Goal: Task Accomplishment & Management: Use online tool/utility

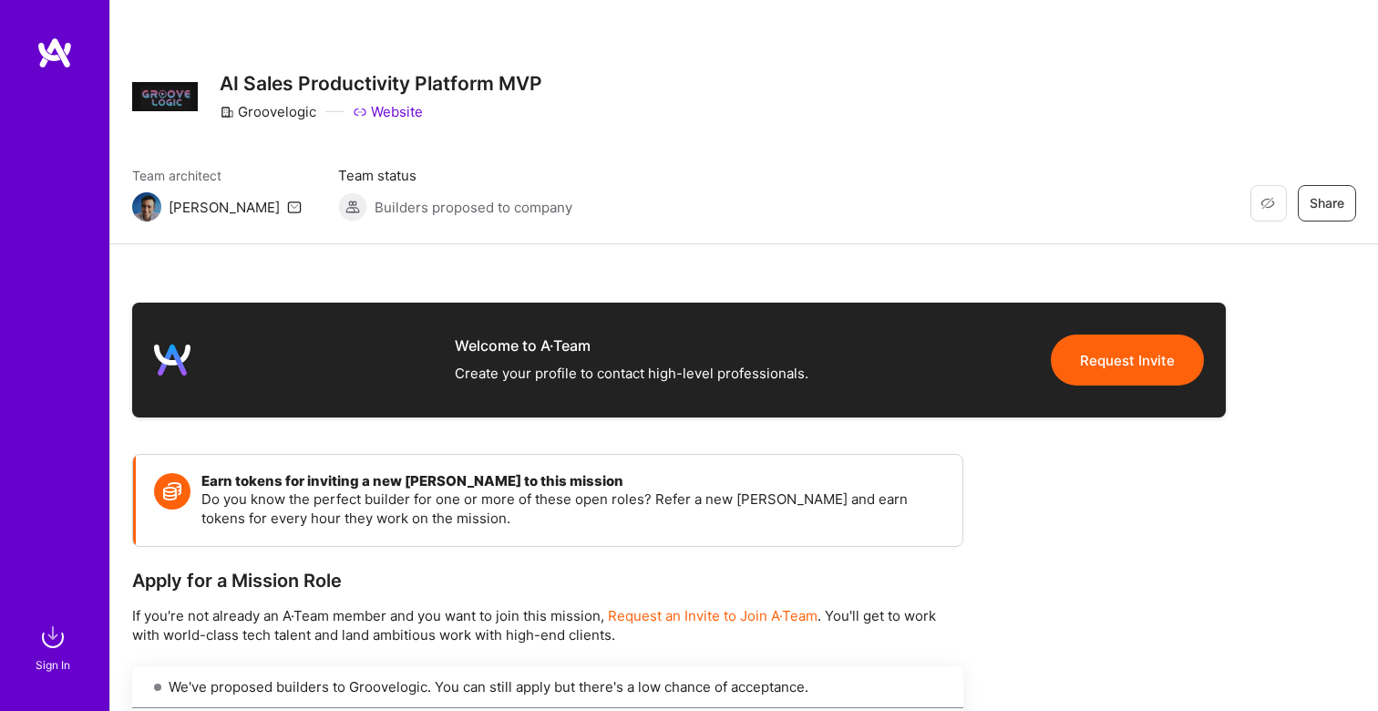
click at [712, 142] on div "Restore Not Interested Share AI Sales Productivity Platform MVP Groovelogic Web…" at bounding box center [744, 122] width 1268 height 244
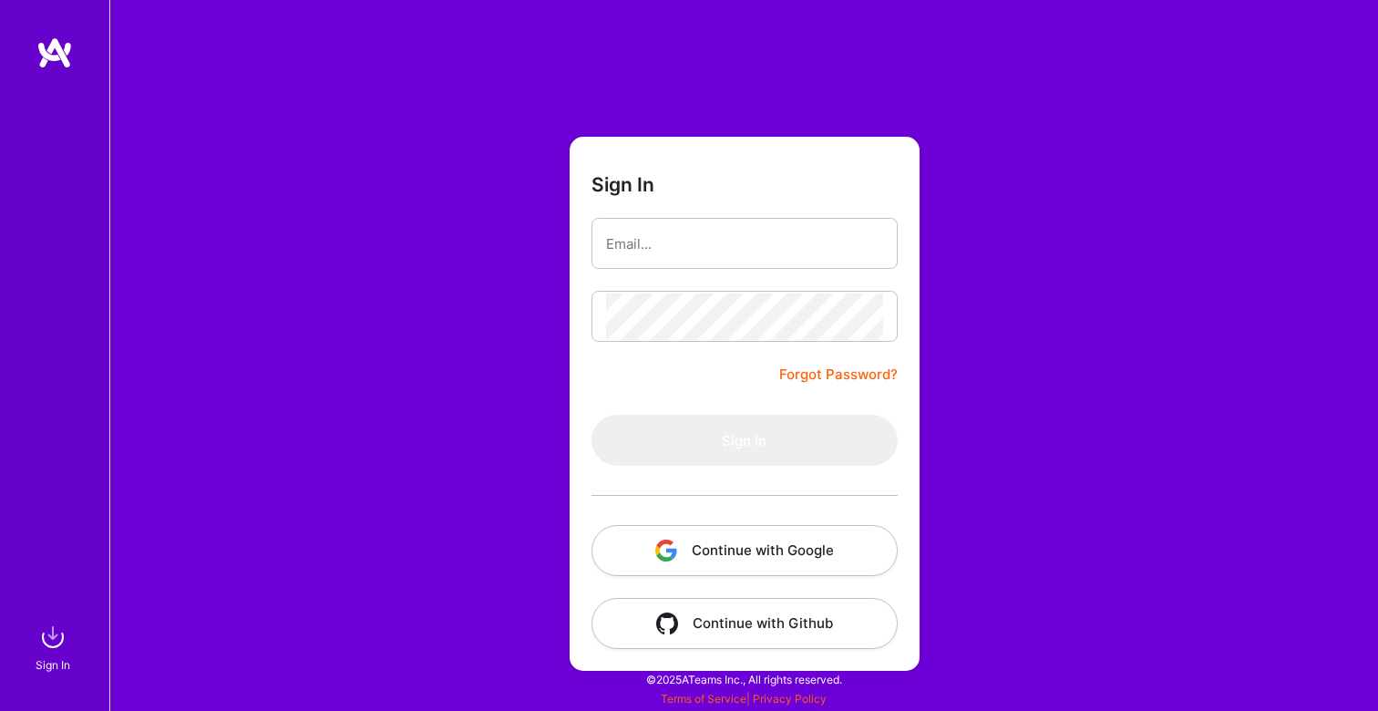
type input "[EMAIL_ADDRESS][DOMAIN_NAME]"
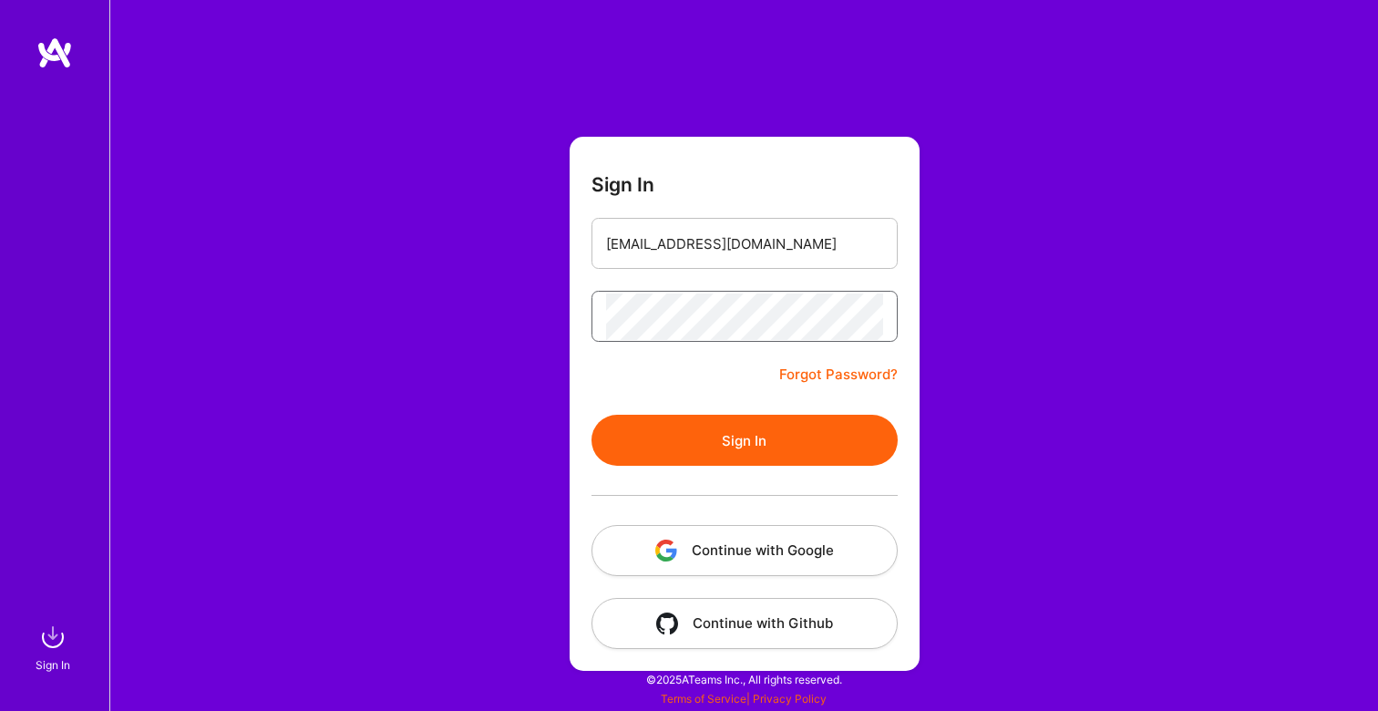
click at [592, 415] on button "Sign In" at bounding box center [745, 440] width 306 height 51
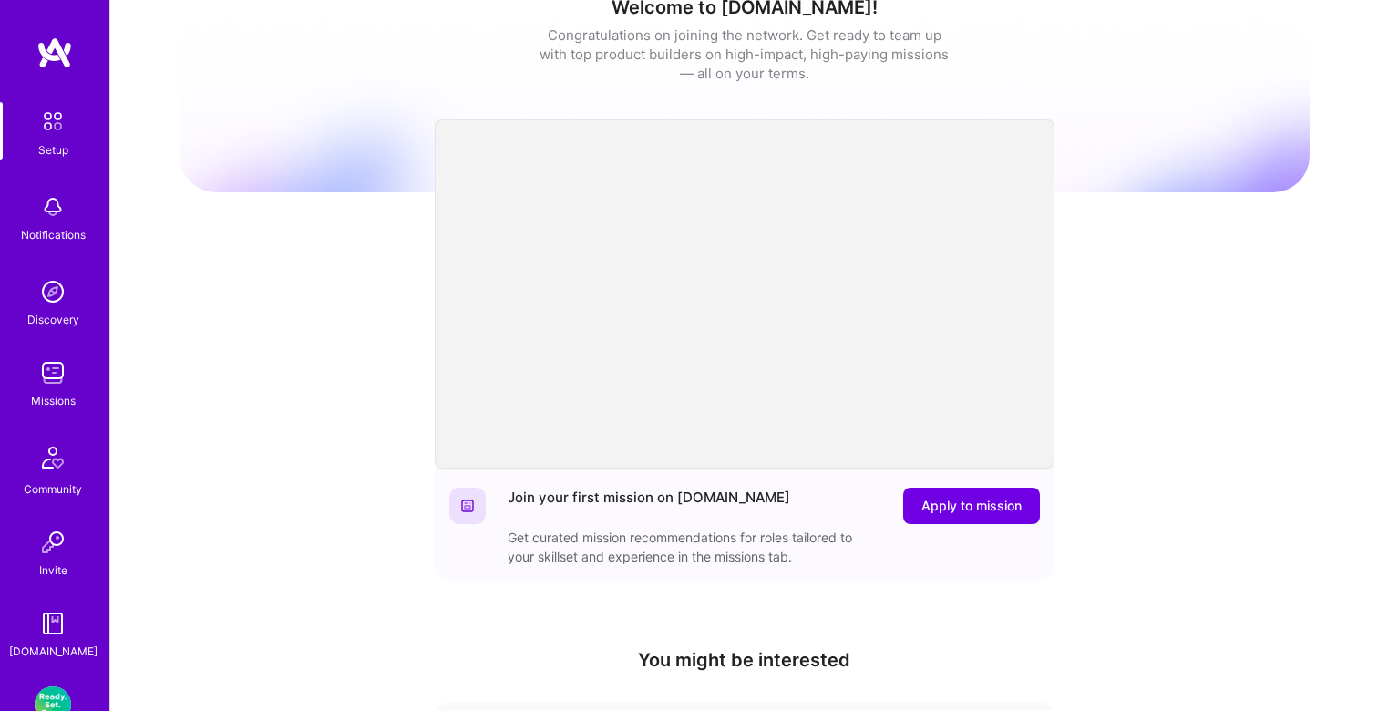
scroll to position [48, 0]
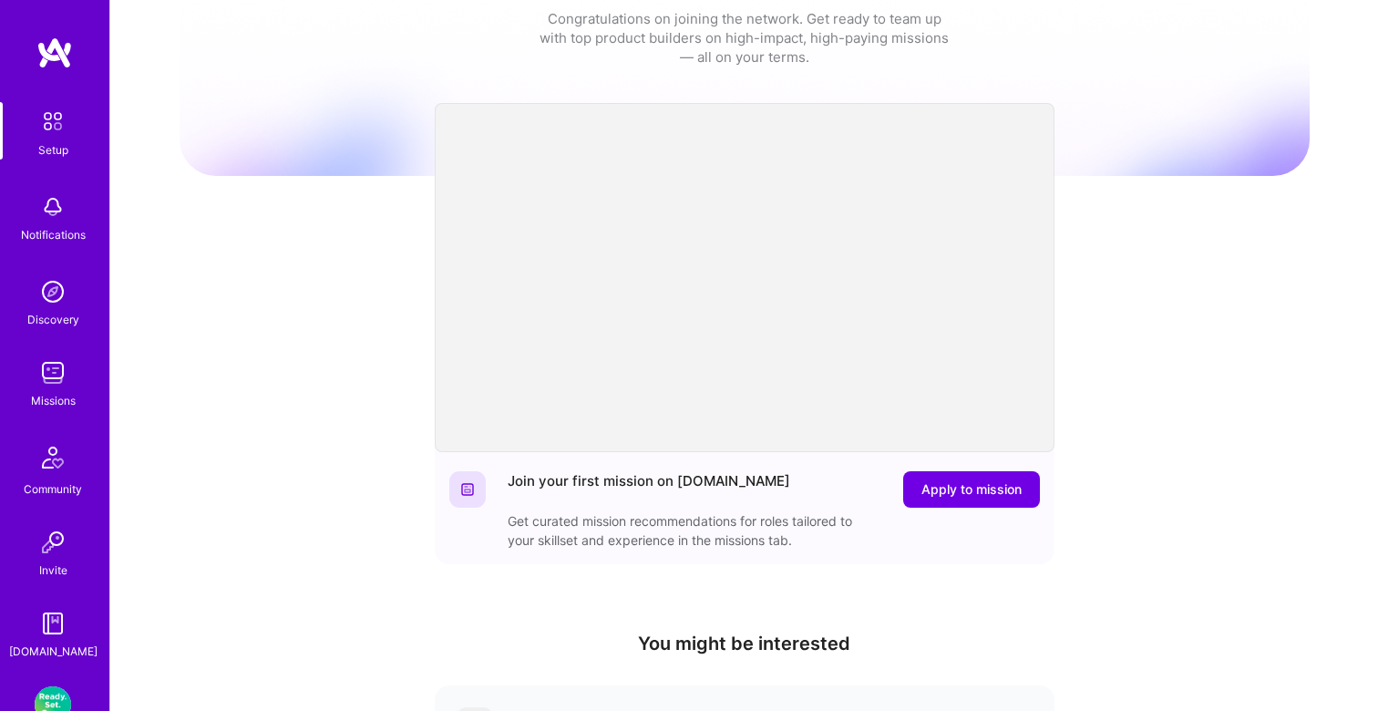
click at [61, 380] on img at bounding box center [53, 373] width 36 height 36
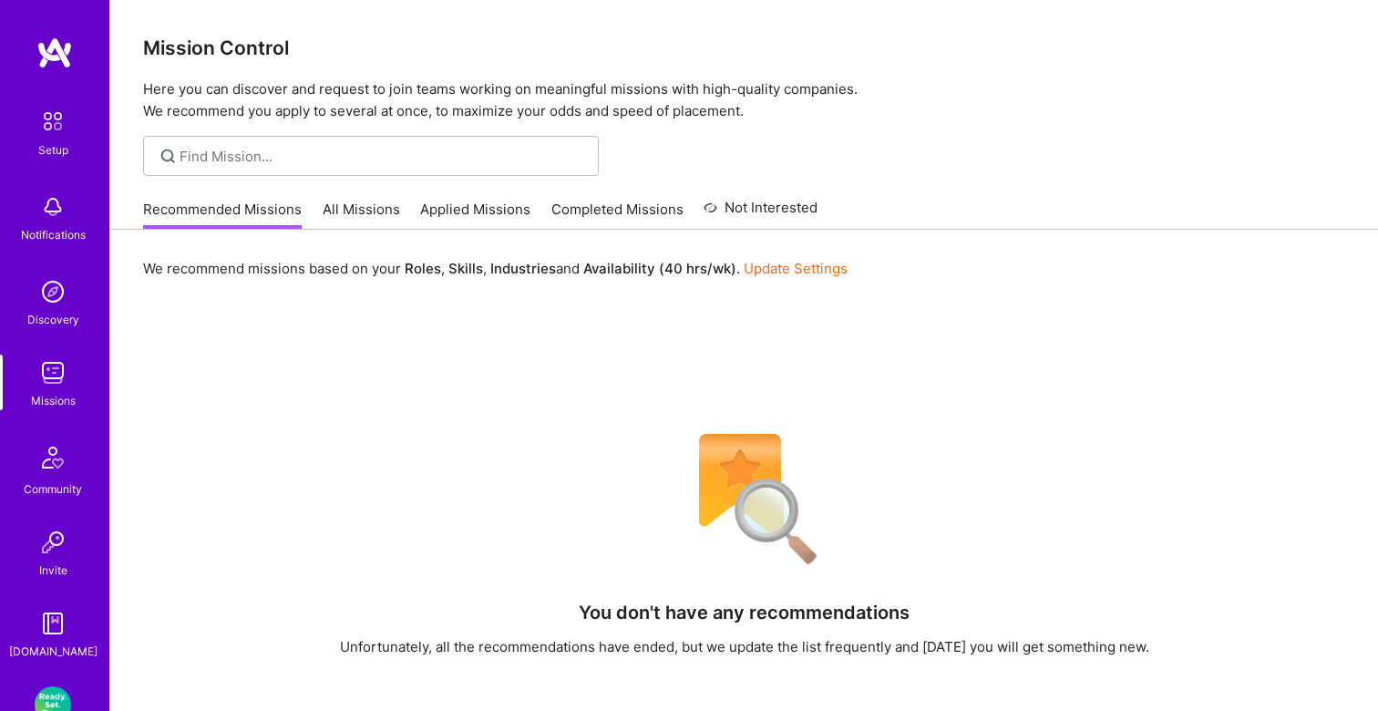
click at [356, 213] on link "All Missions" at bounding box center [361, 215] width 77 height 30
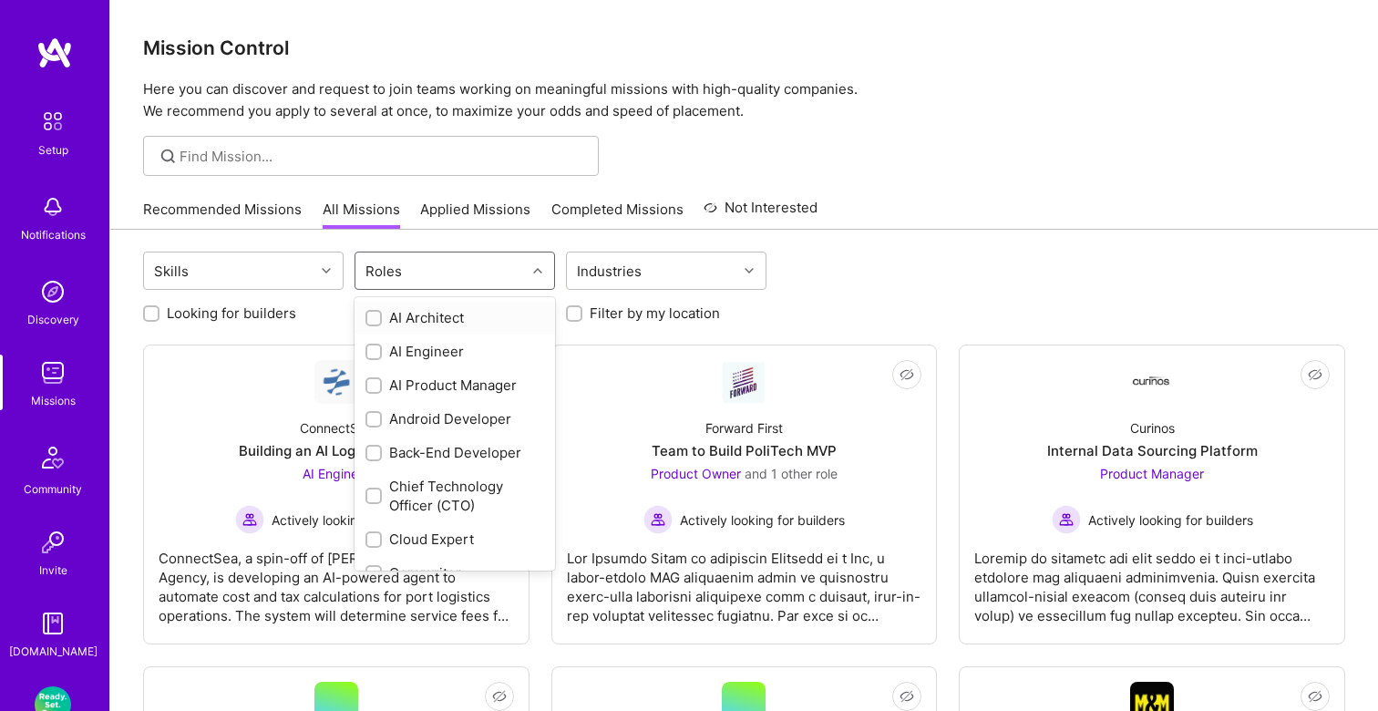
click at [418, 260] on div "Roles" at bounding box center [441, 271] width 170 height 36
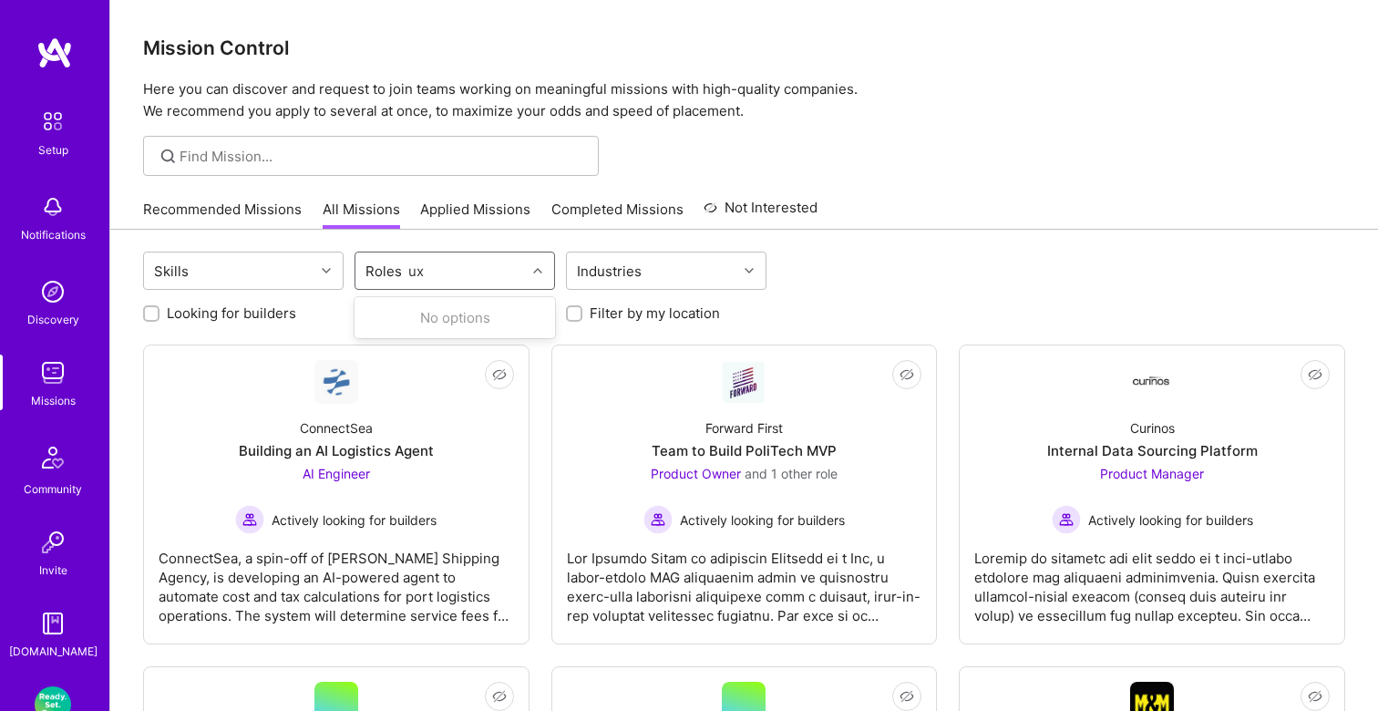
type input "u"
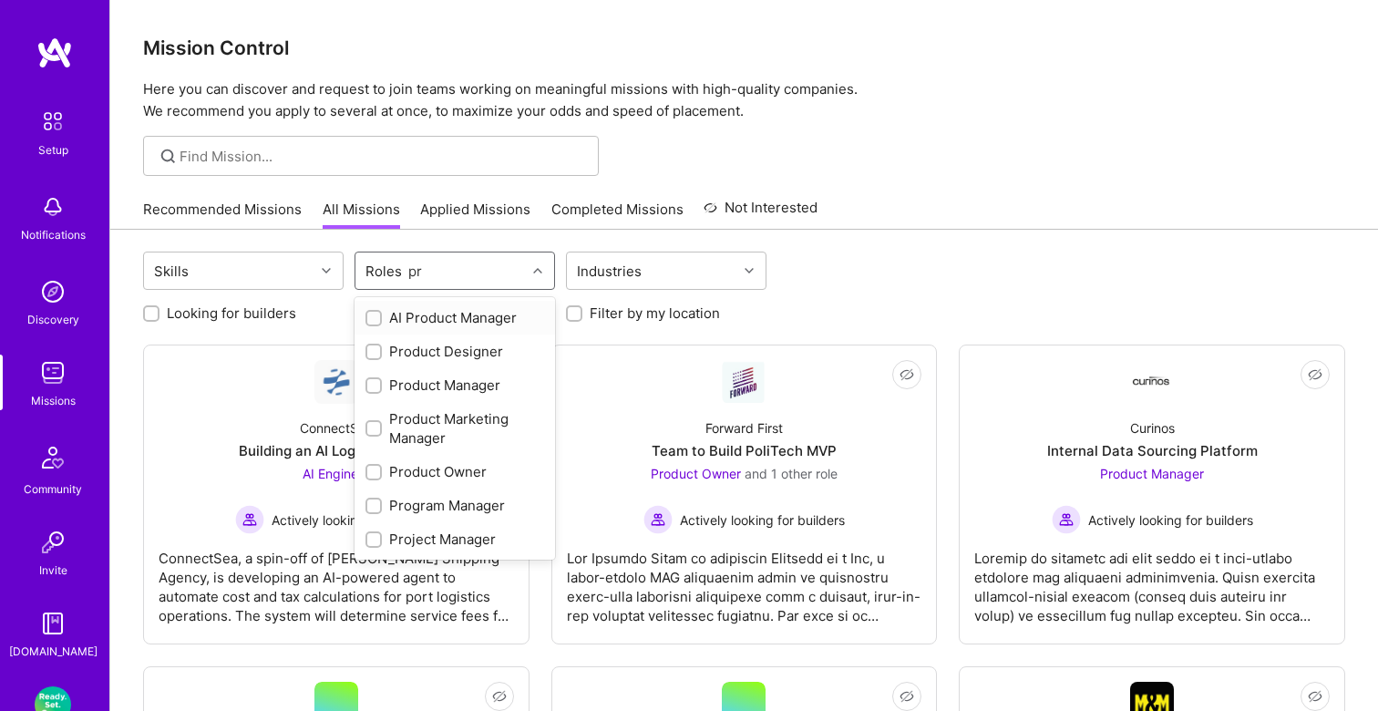
type input "pro"
click at [448, 358] on div "Product Designer" at bounding box center [455, 351] width 179 height 19
checkbox input "true"
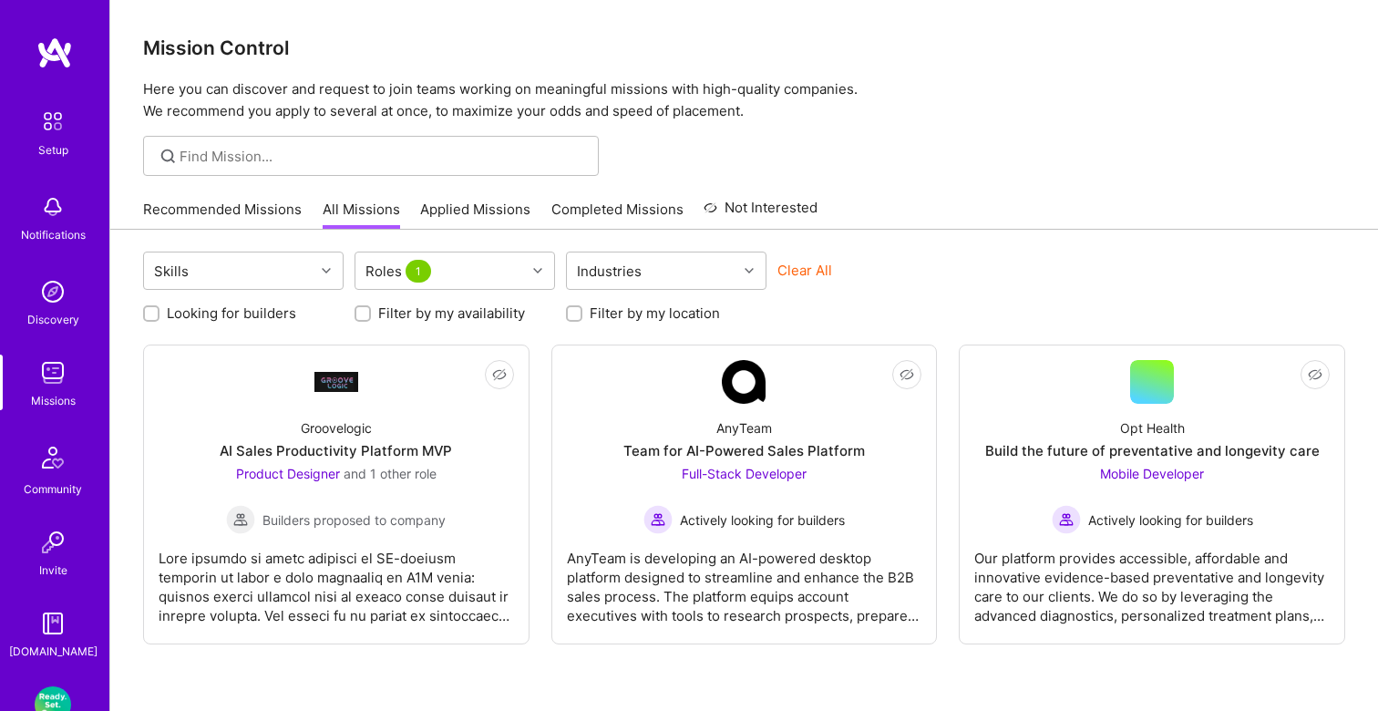
click at [898, 139] on div at bounding box center [744, 156] width 1268 height 40
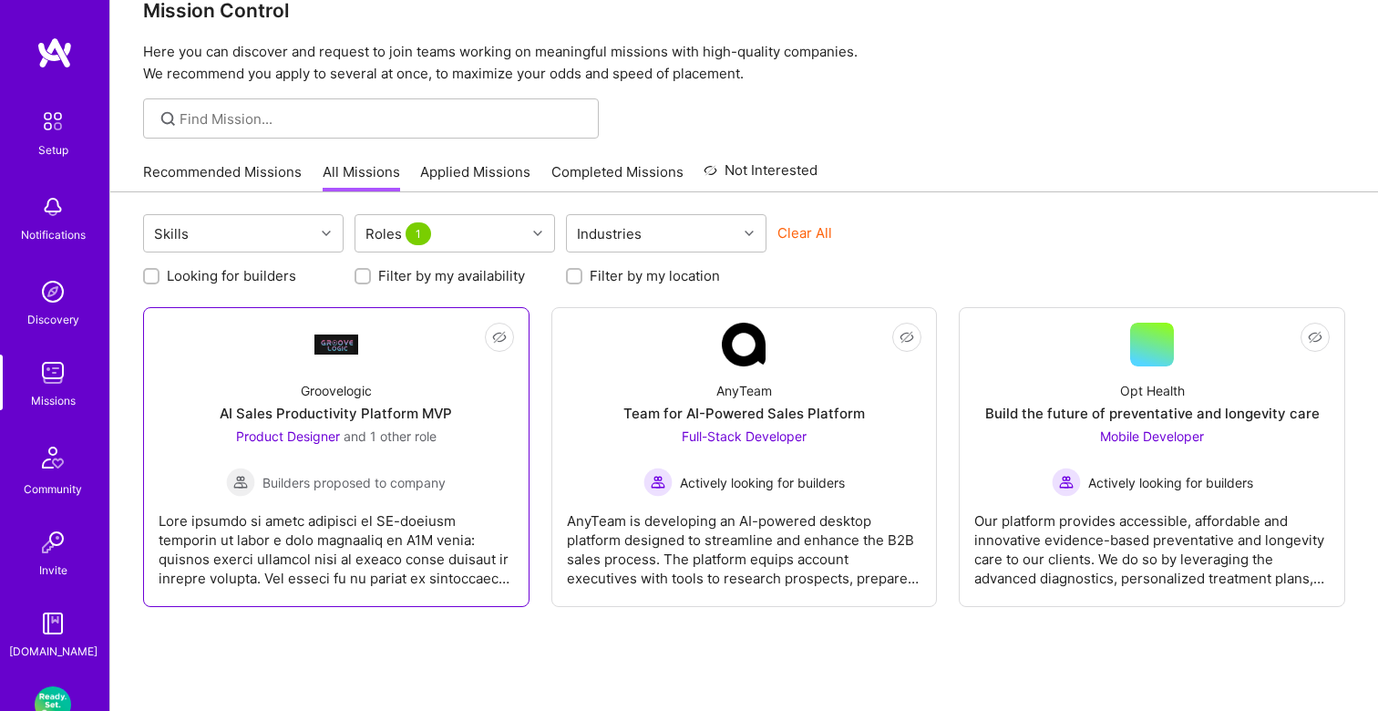
scroll to position [26, 0]
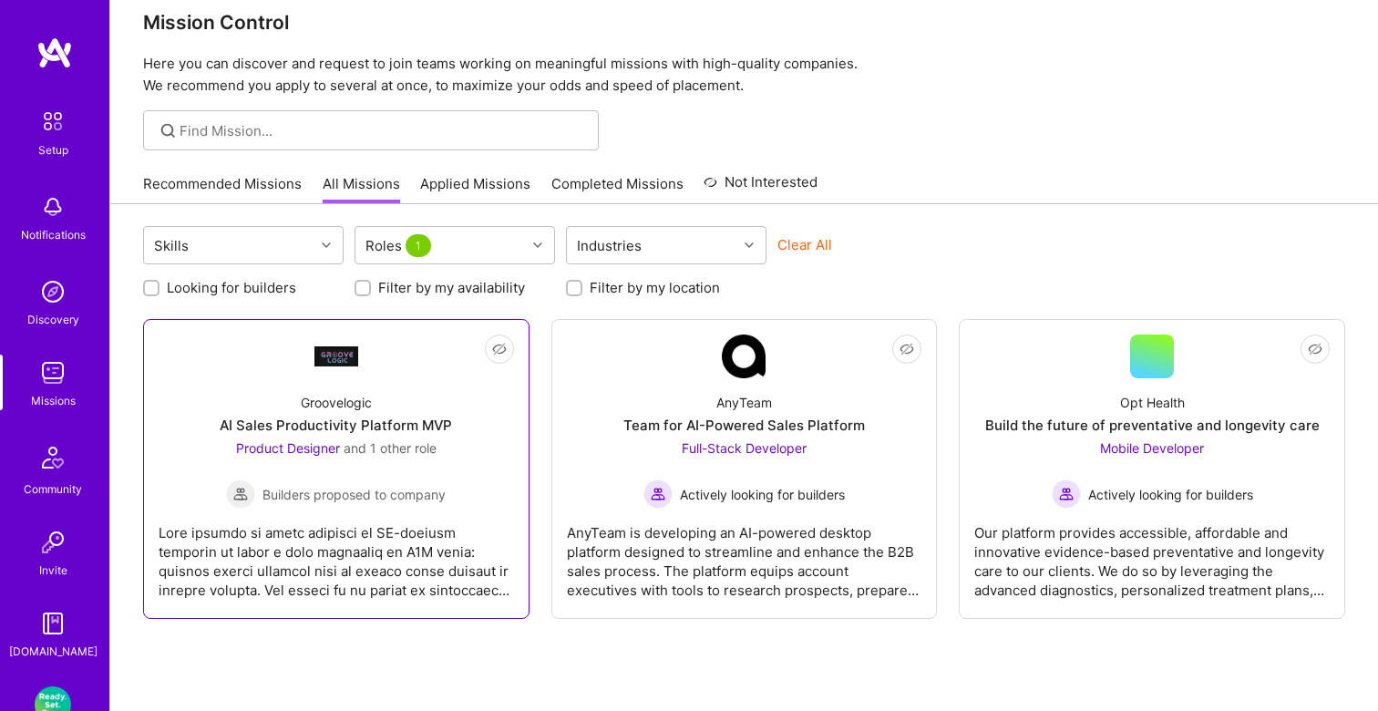
click at [402, 466] on div "Product Designer and 1 other role Builders proposed to company" at bounding box center [336, 474] width 220 height 70
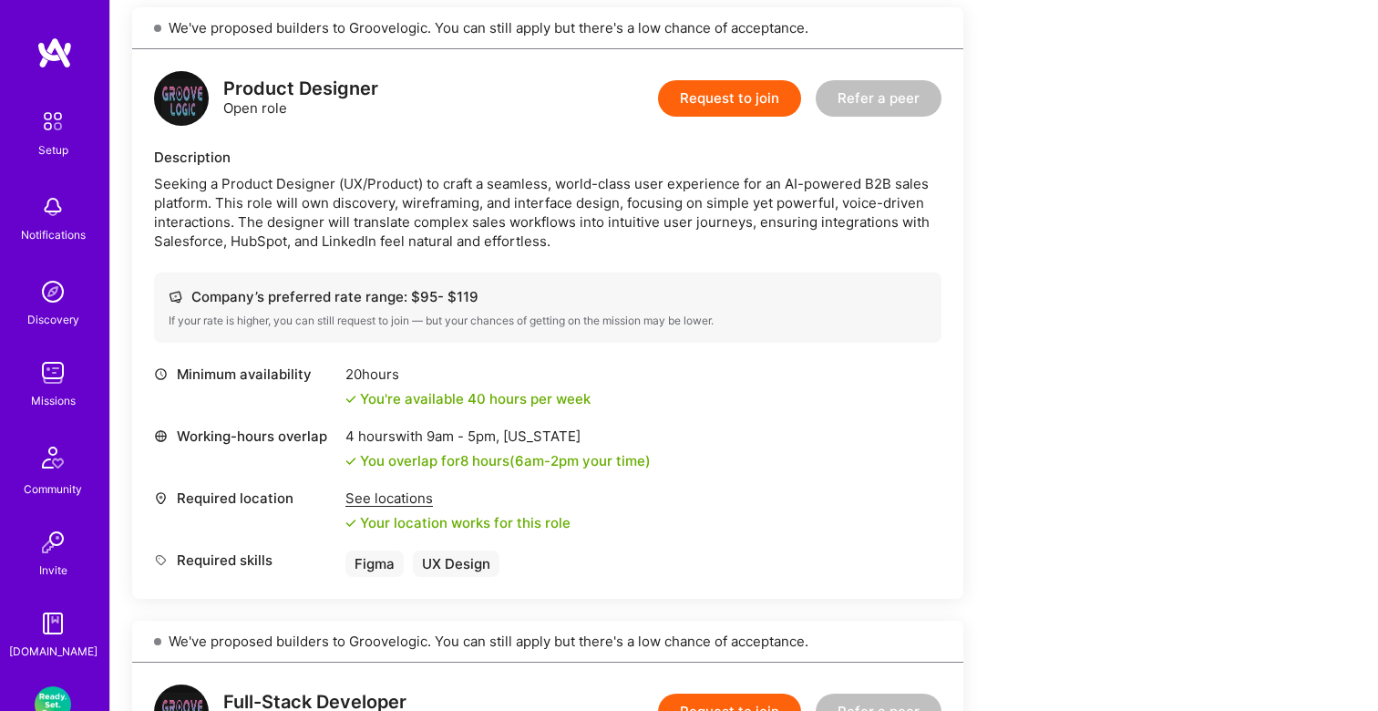
scroll to position [459, 0]
